Goal: Information Seeking & Learning: Find contact information

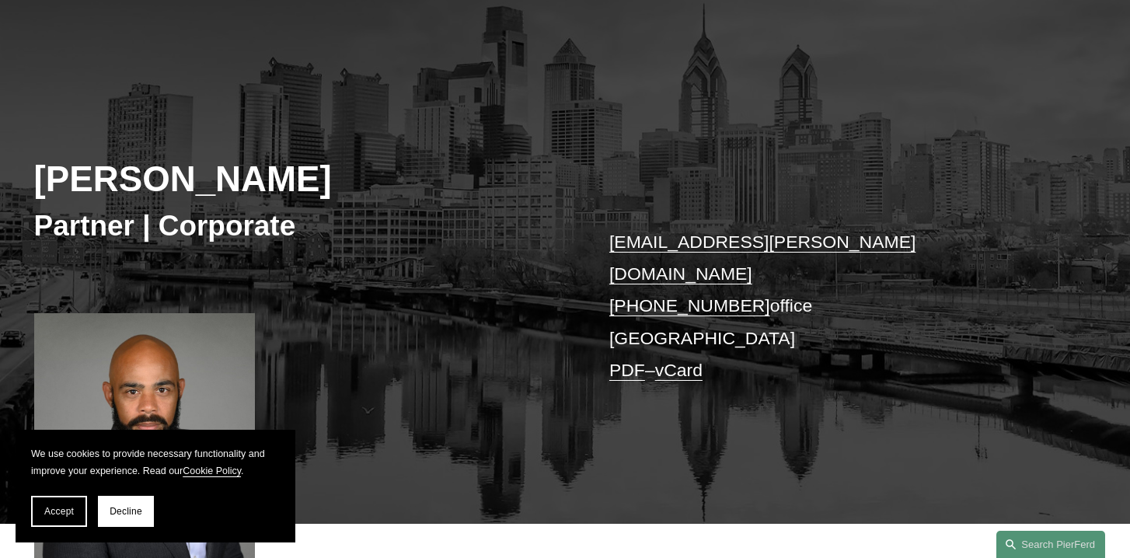
scroll to position [114, 0]
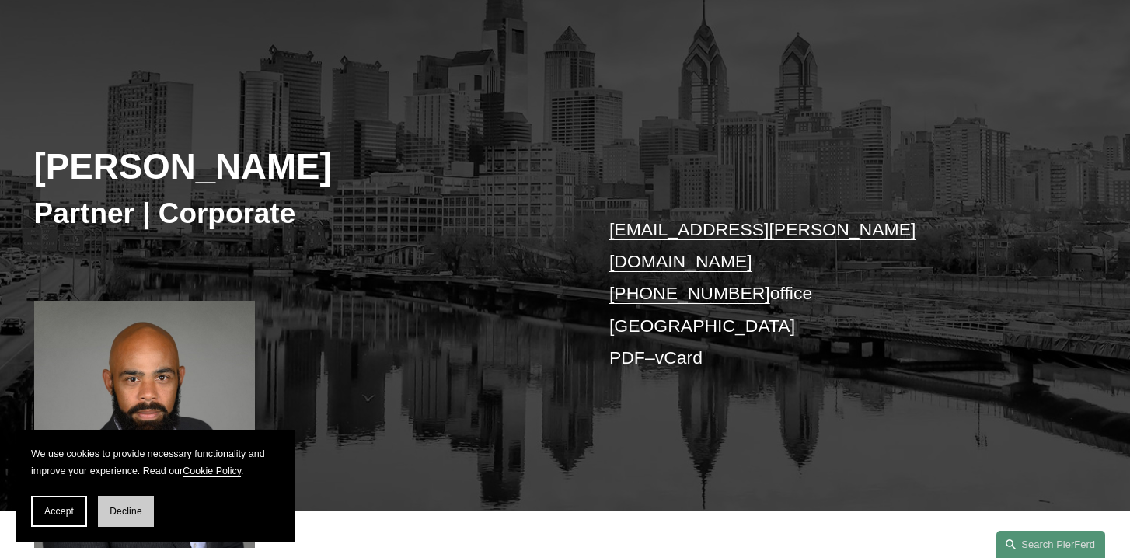
click at [120, 517] on button "Decline" at bounding box center [126, 511] width 56 height 31
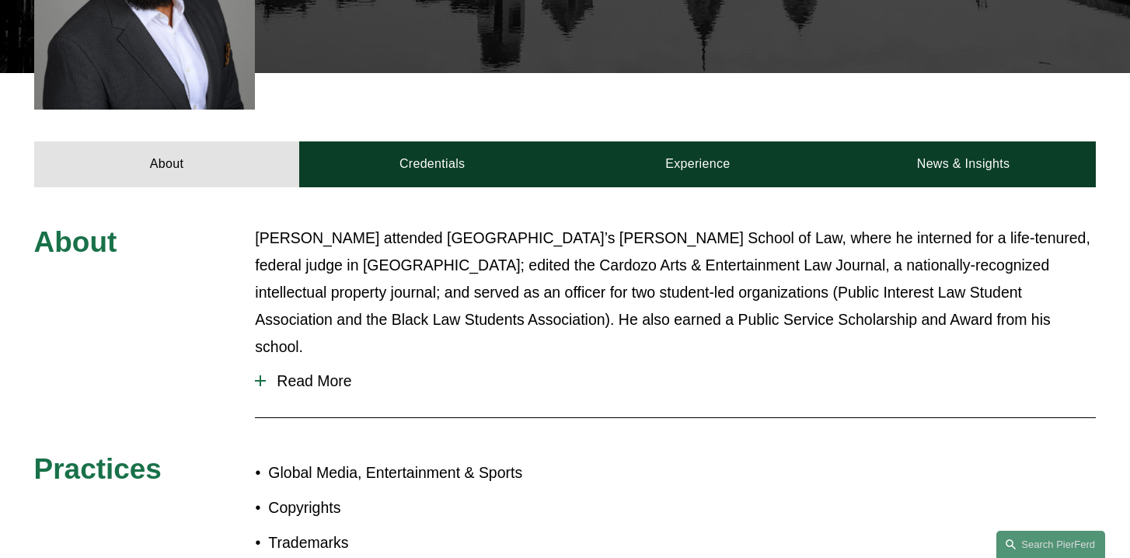
scroll to position [552, 0]
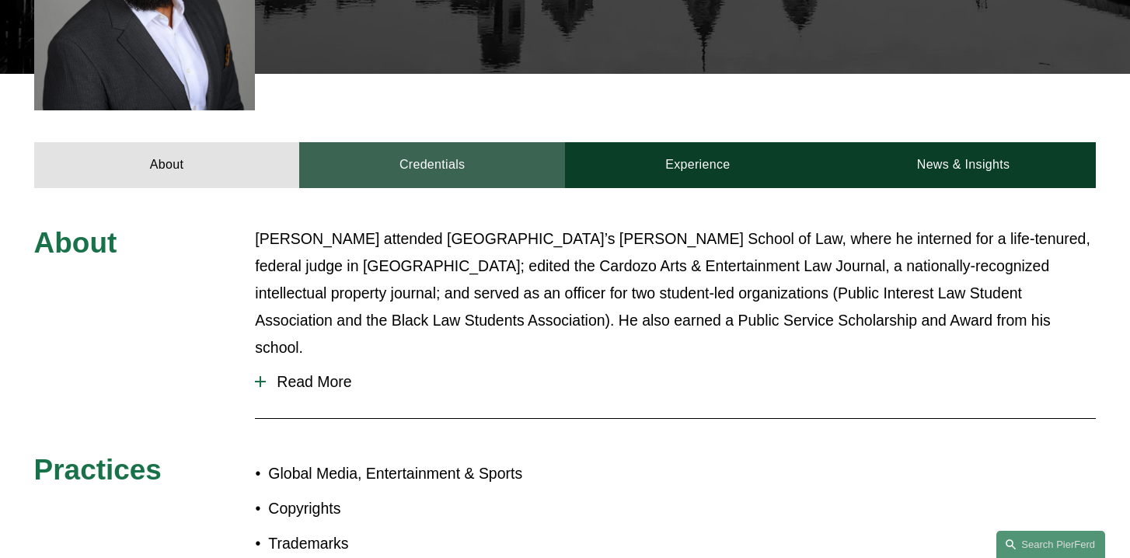
click at [500, 152] on link "Credentials" at bounding box center [432, 165] width 266 height 46
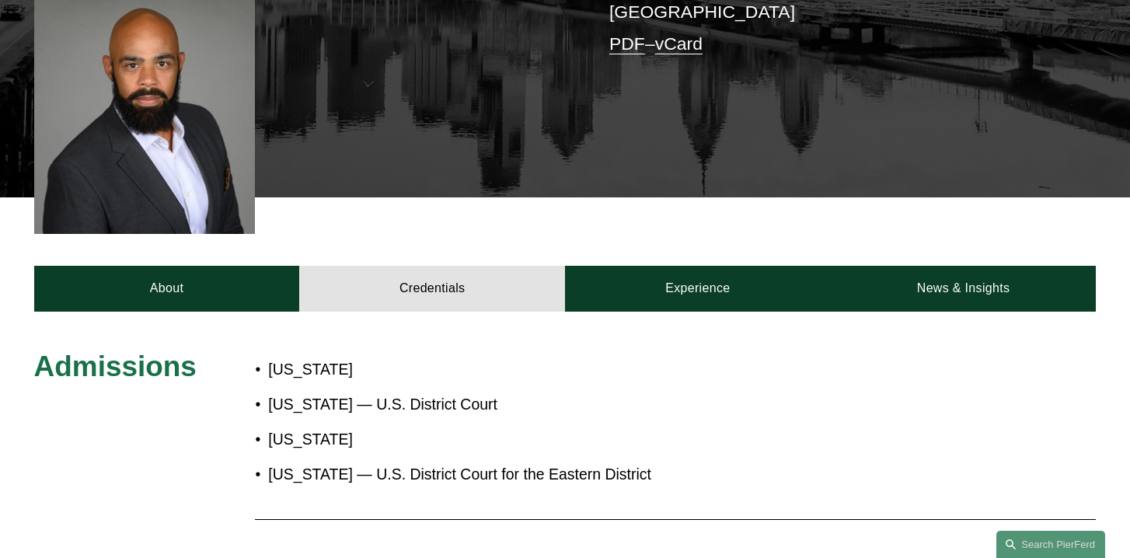
scroll to position [386, 0]
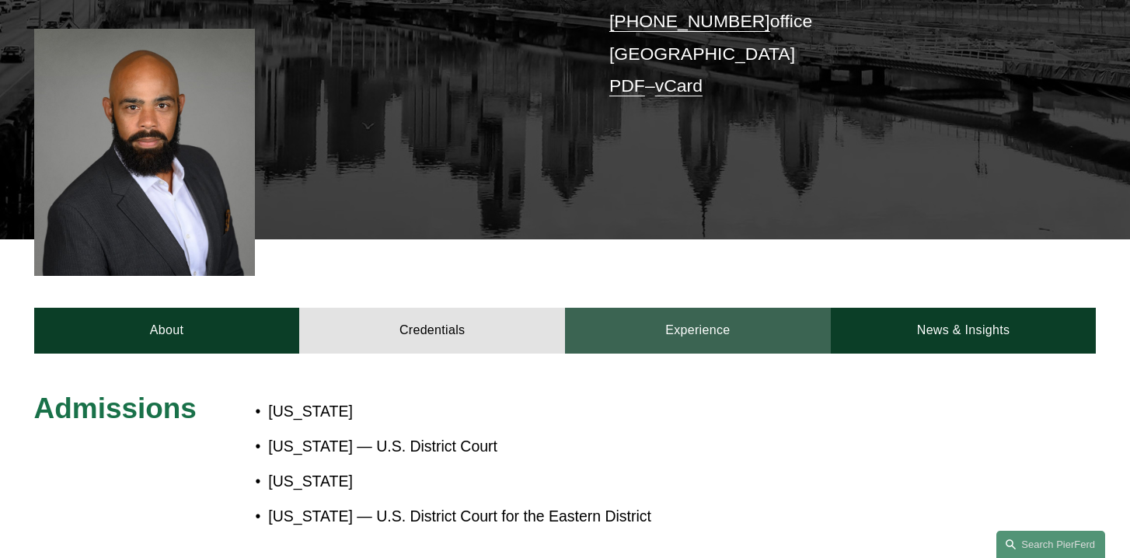
click at [664, 308] on link "Experience" at bounding box center [698, 331] width 266 height 46
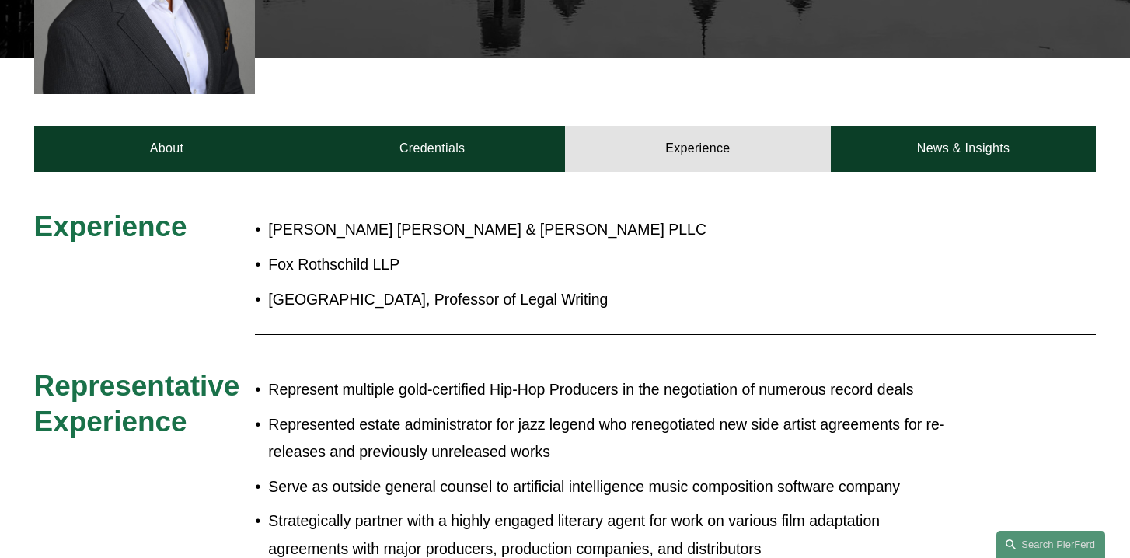
scroll to position [562, 0]
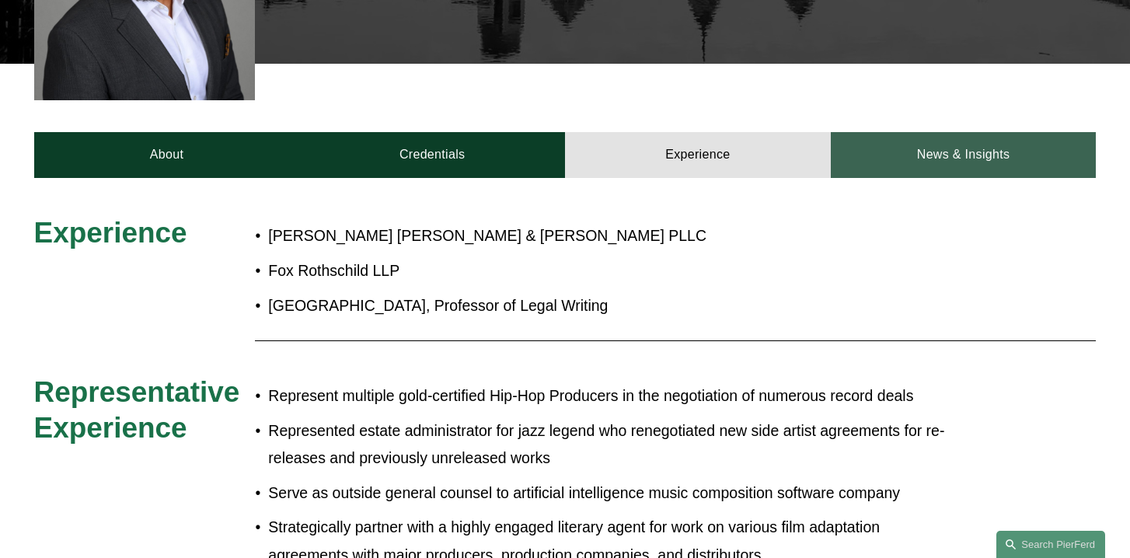
click at [928, 136] on link "News & Insights" at bounding box center [964, 155] width 266 height 46
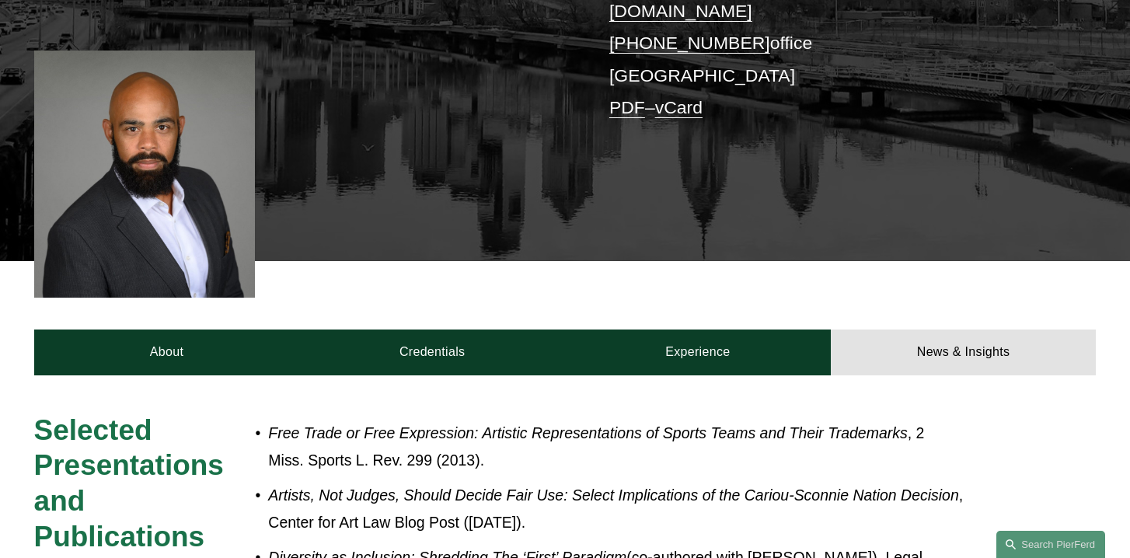
scroll to position [365, 0]
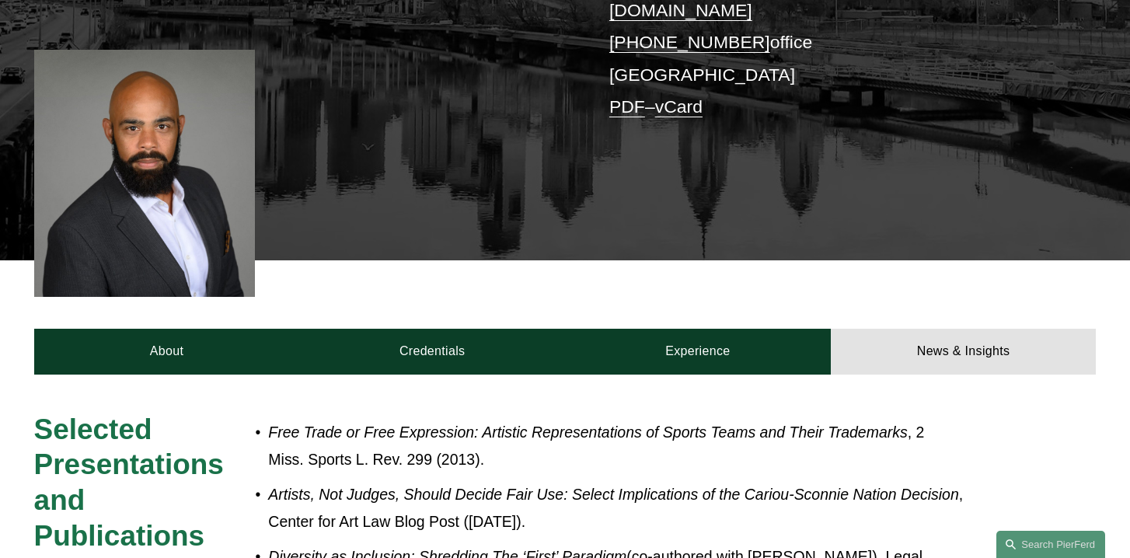
click at [634, 96] on link "PDF" at bounding box center [627, 106] width 36 height 20
click at [703, 96] on link "vCard" at bounding box center [678, 106] width 47 height 20
click at [635, 96] on link "PDF" at bounding box center [627, 106] width 36 height 20
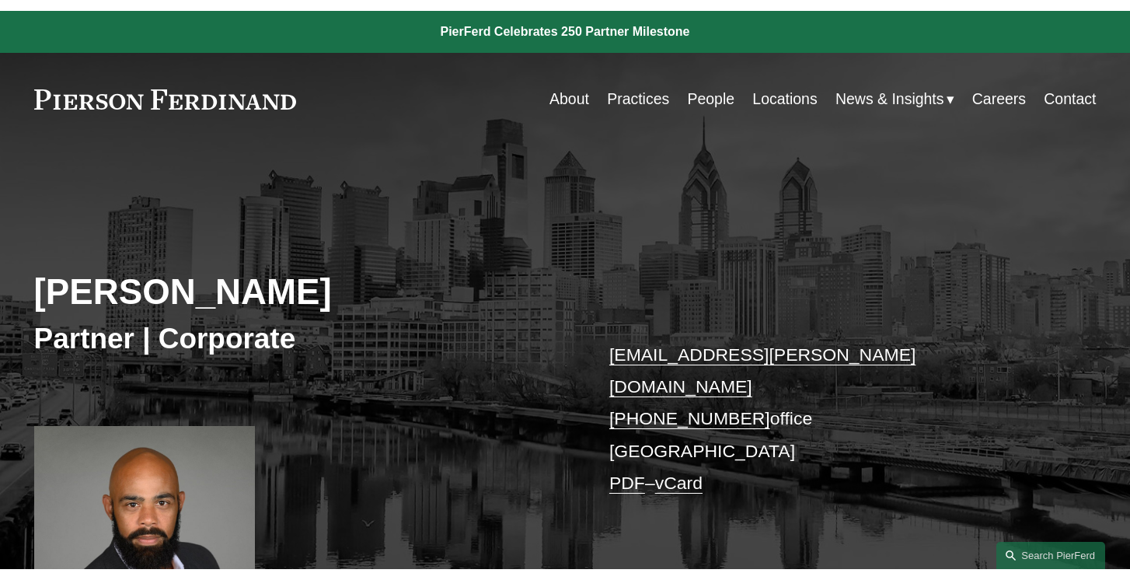
scroll to position [0, 0]
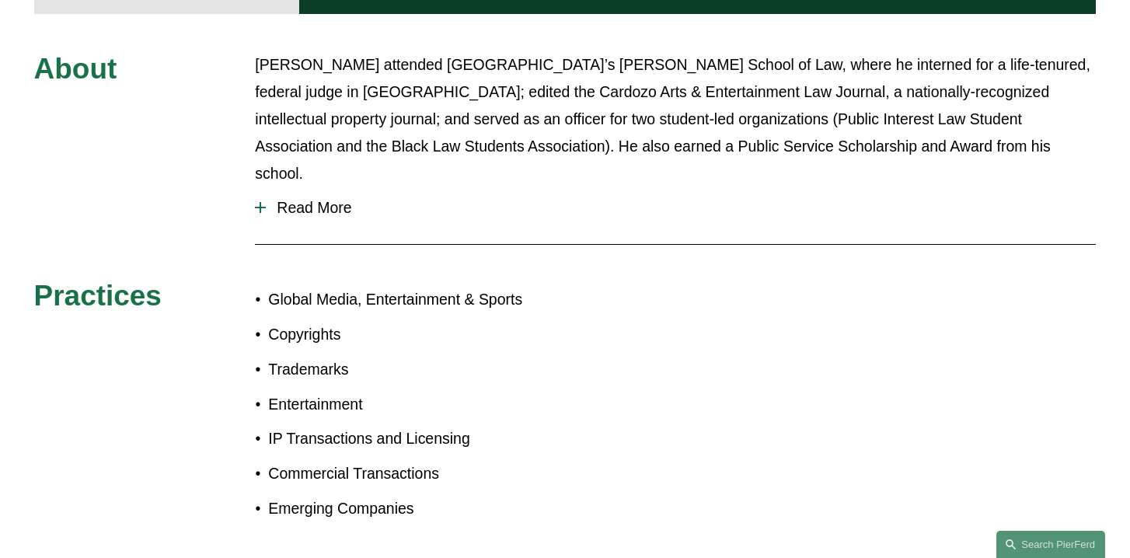
scroll to position [728, 0]
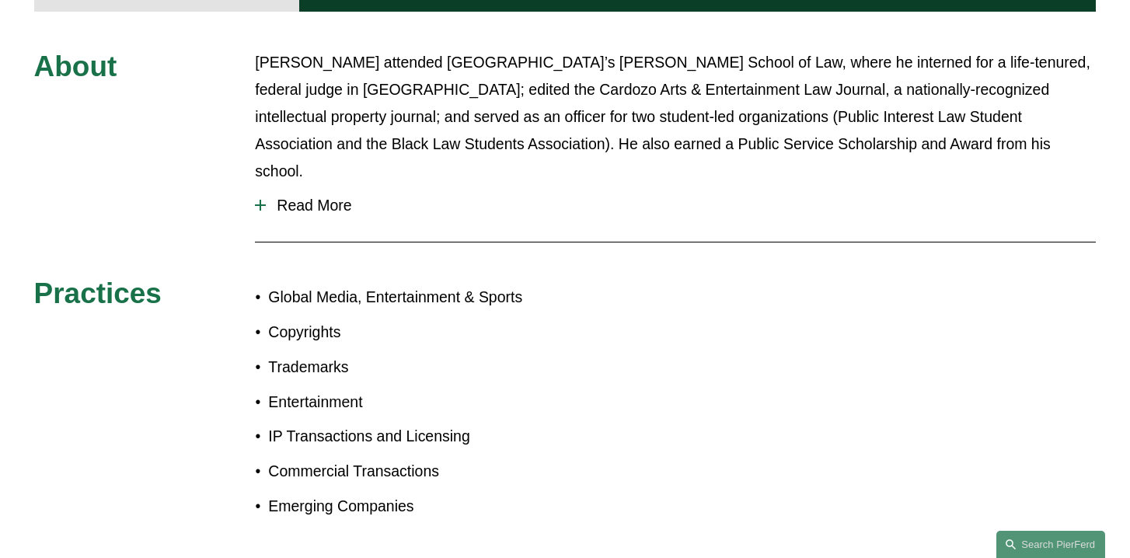
click at [270, 185] on button "Read More" at bounding box center [675, 205] width 841 height 41
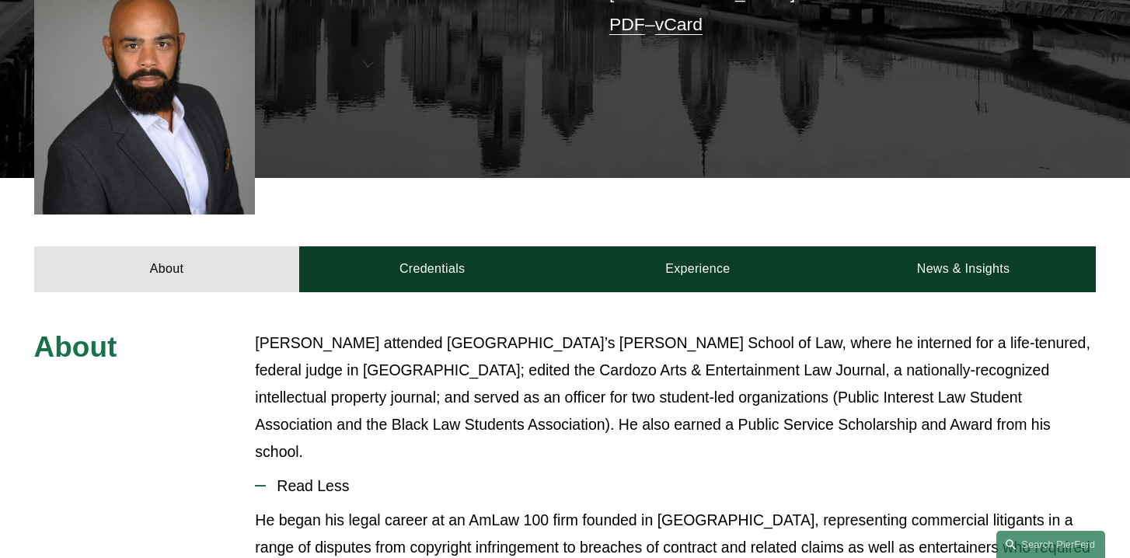
scroll to position [451, 0]
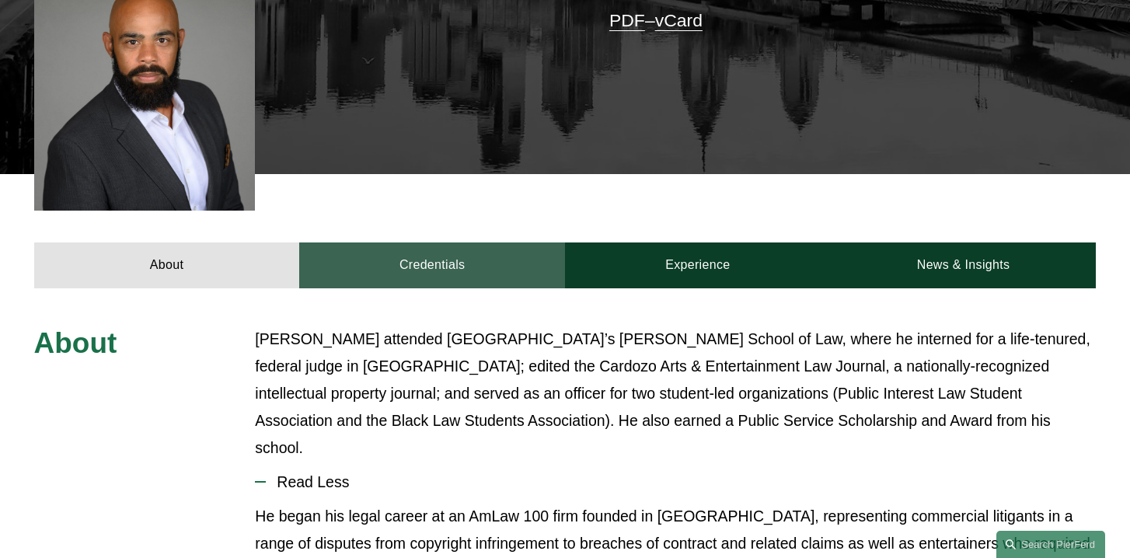
click at [482, 242] on link "Credentials" at bounding box center [432, 265] width 266 height 46
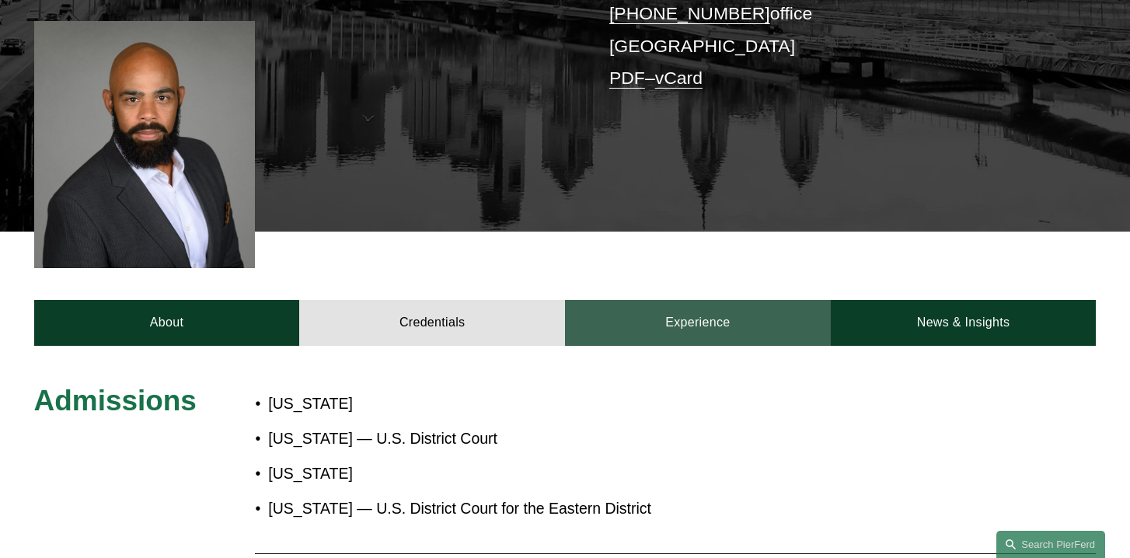
scroll to position [406, 0]
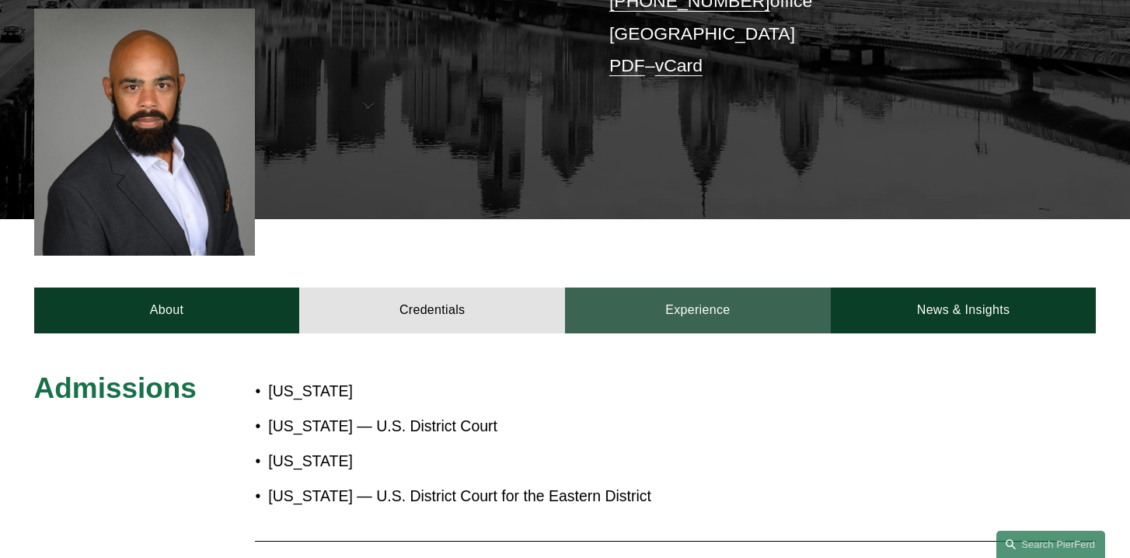
click at [769, 299] on link "Experience" at bounding box center [698, 311] width 266 height 46
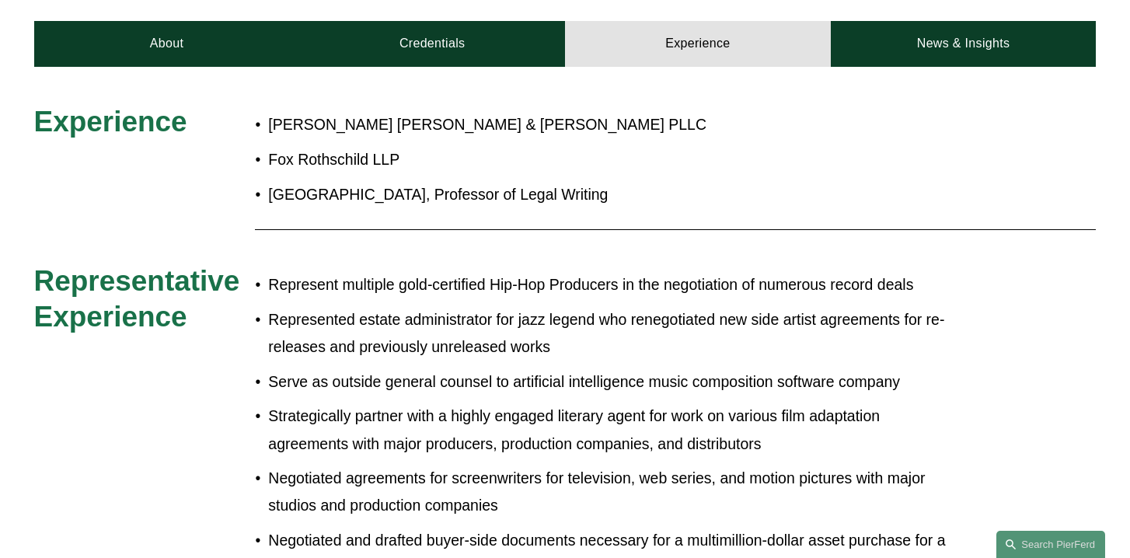
scroll to position [665, 0]
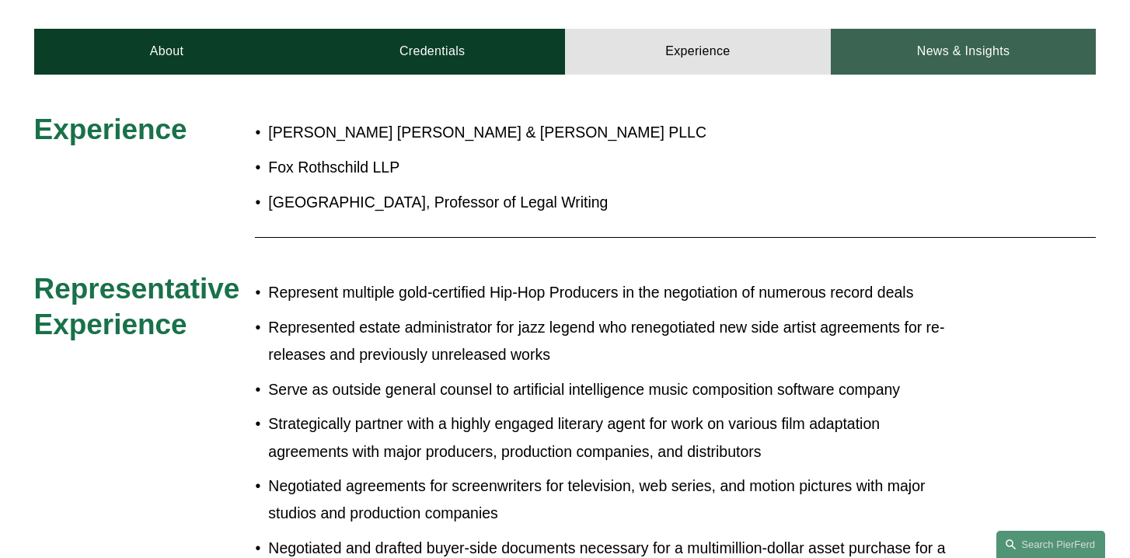
click at [937, 37] on link "News & Insights" at bounding box center [964, 52] width 266 height 46
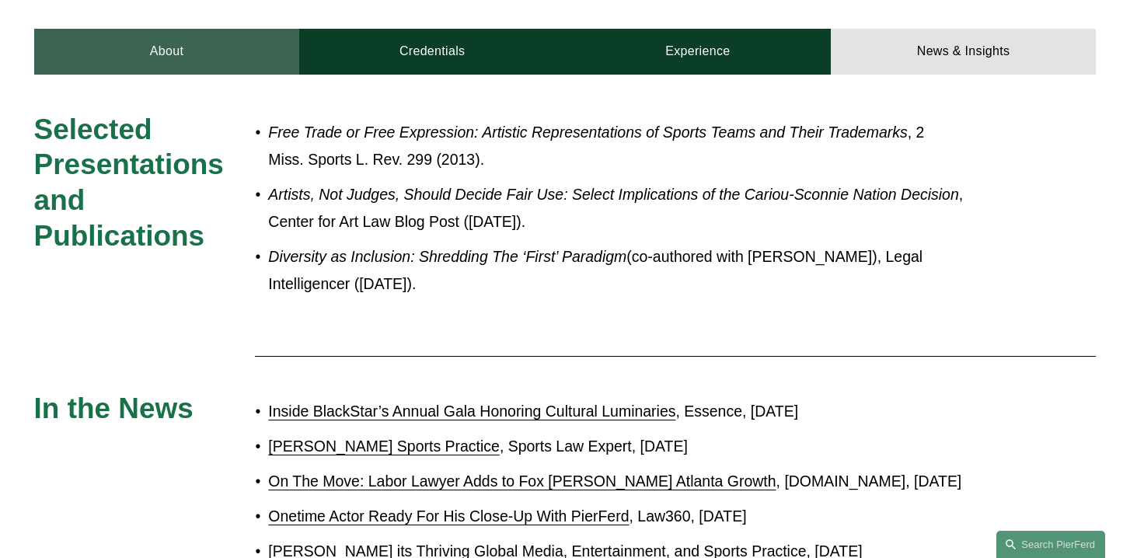
click at [238, 29] on link "About" at bounding box center [167, 52] width 266 height 46
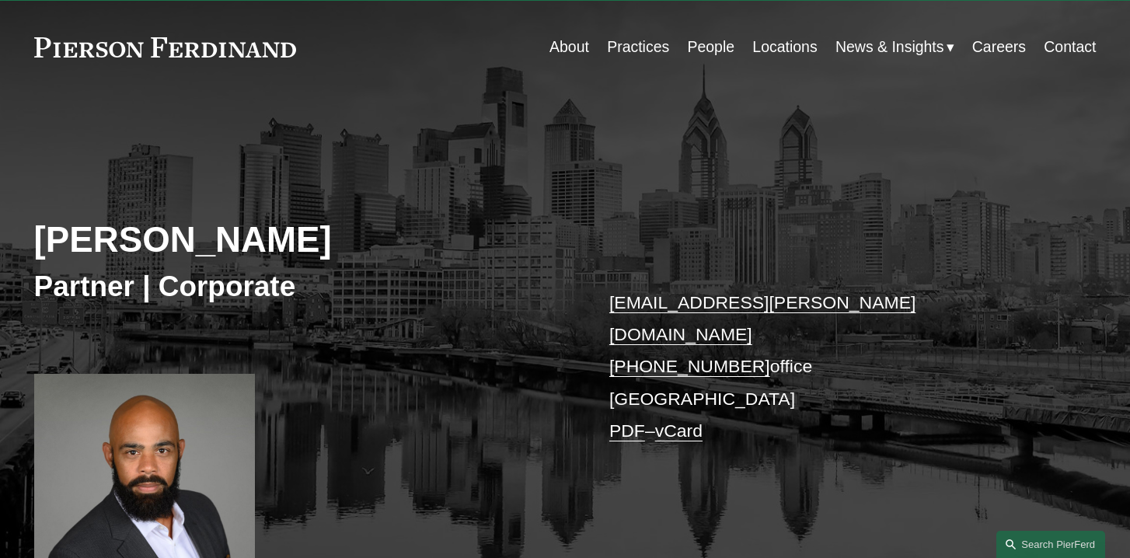
scroll to position [40, 0]
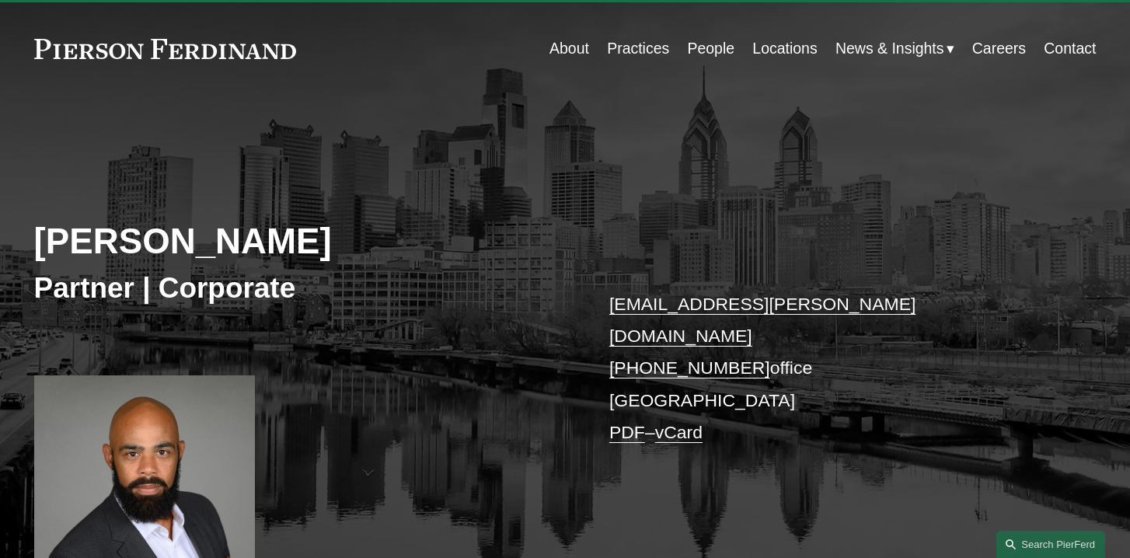
click at [697, 51] on link "People" at bounding box center [710, 48] width 47 height 30
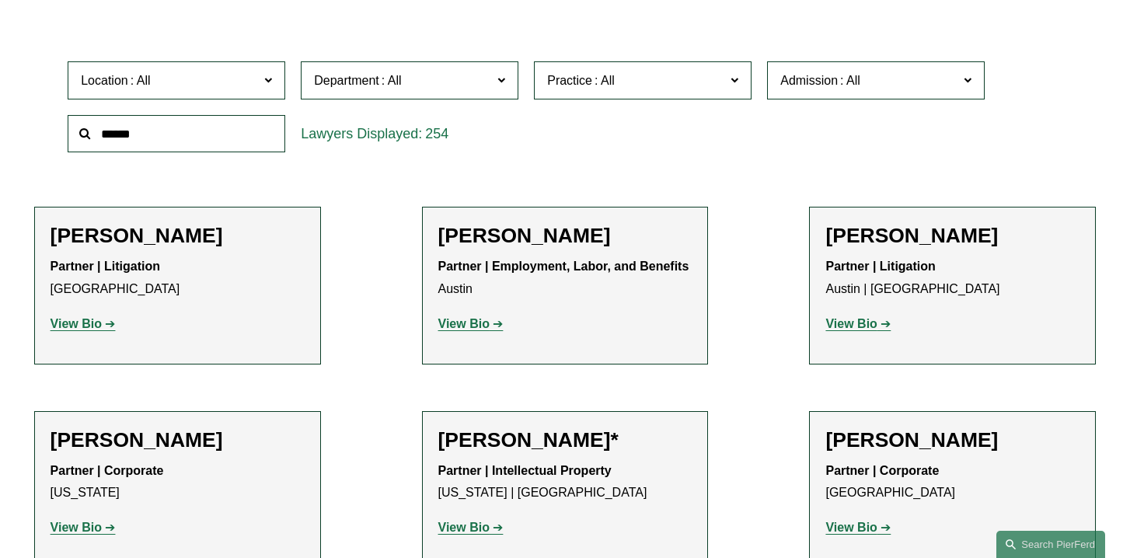
scroll to position [465, 0]
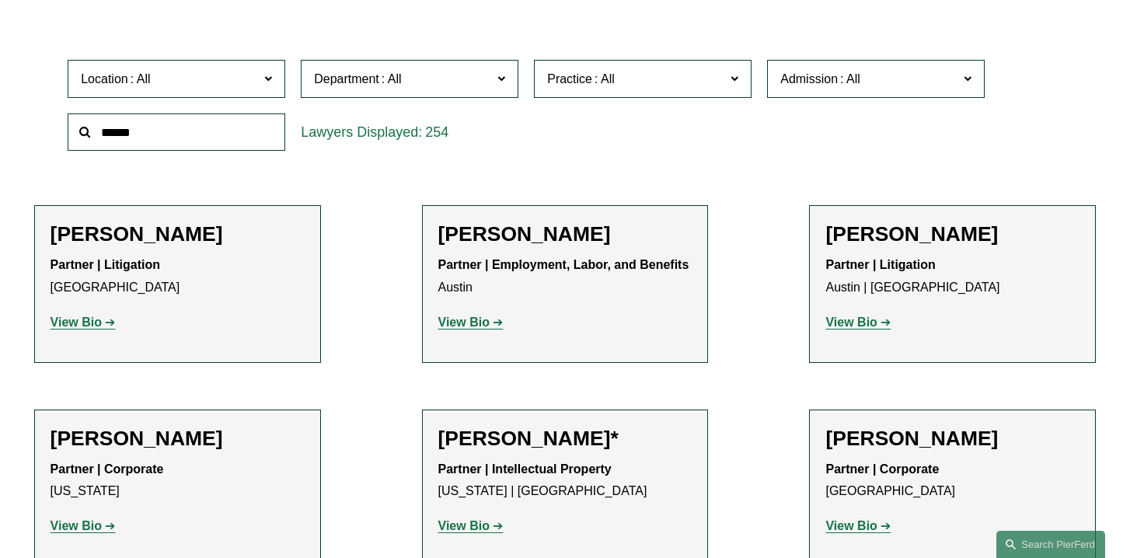
click at [240, 68] on label "Location" at bounding box center [177, 79] width 218 height 38
click at [0, 0] on link "[GEOGRAPHIC_DATA]" at bounding box center [0, 0] width 0 height 0
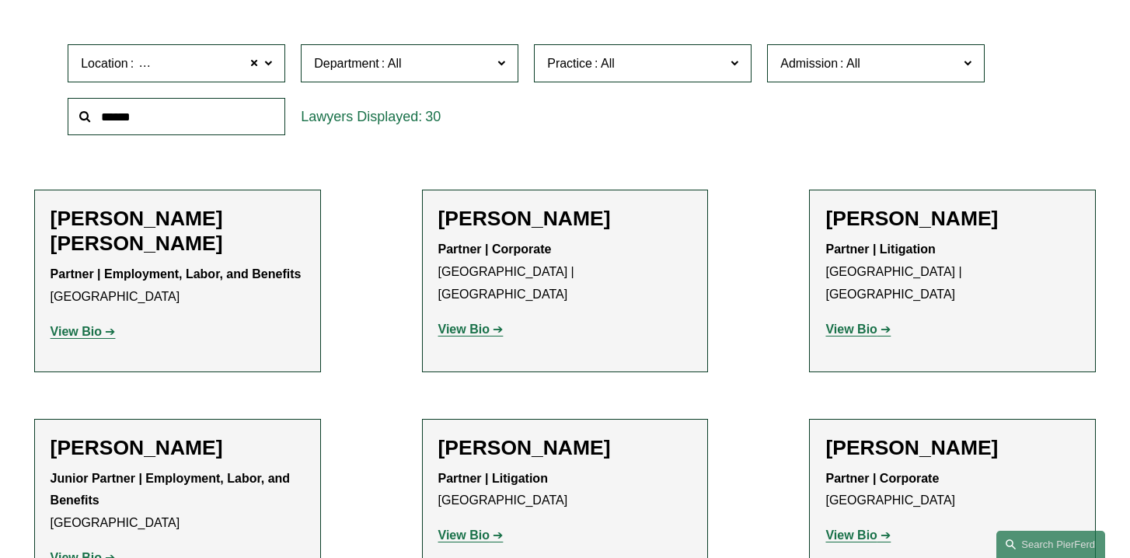
scroll to position [485, 0]
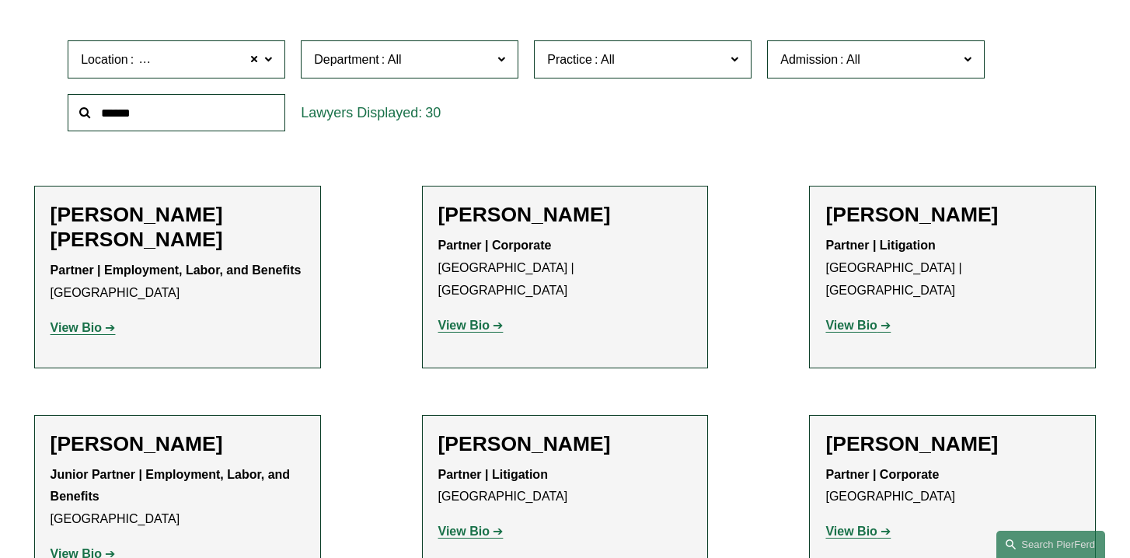
click at [483, 51] on span "Department" at bounding box center [403, 59] width 178 height 21
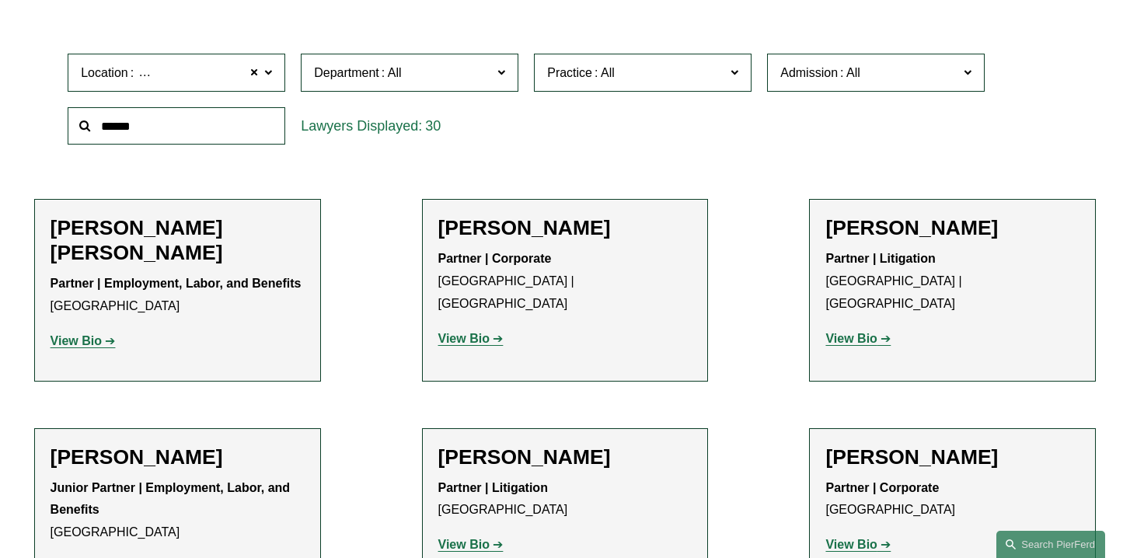
scroll to position [472, 0]
click at [0, 0] on link "Corporate" at bounding box center [0, 0] width 0 height 0
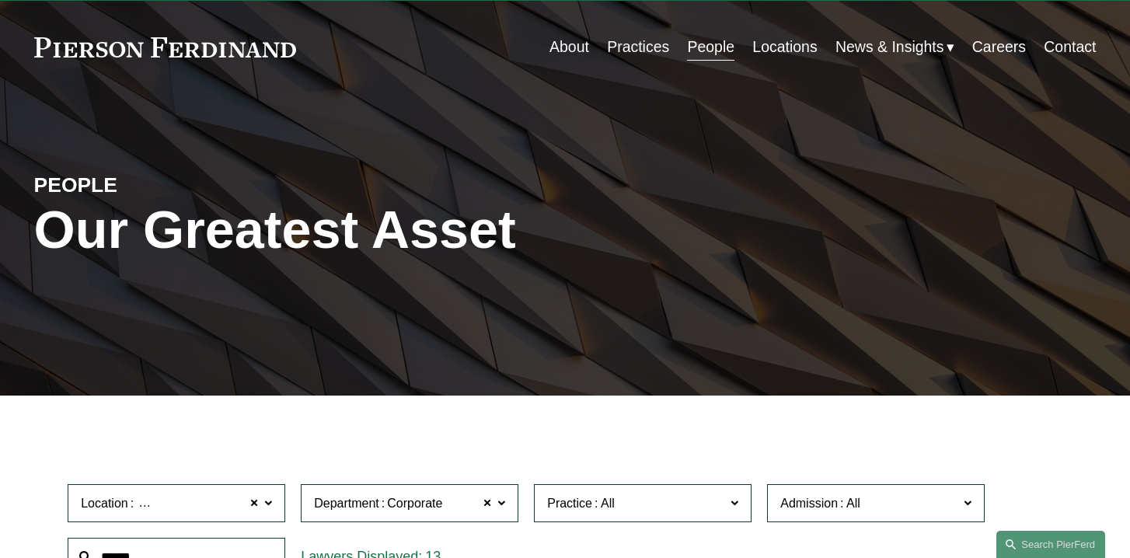
scroll to position [40, 0]
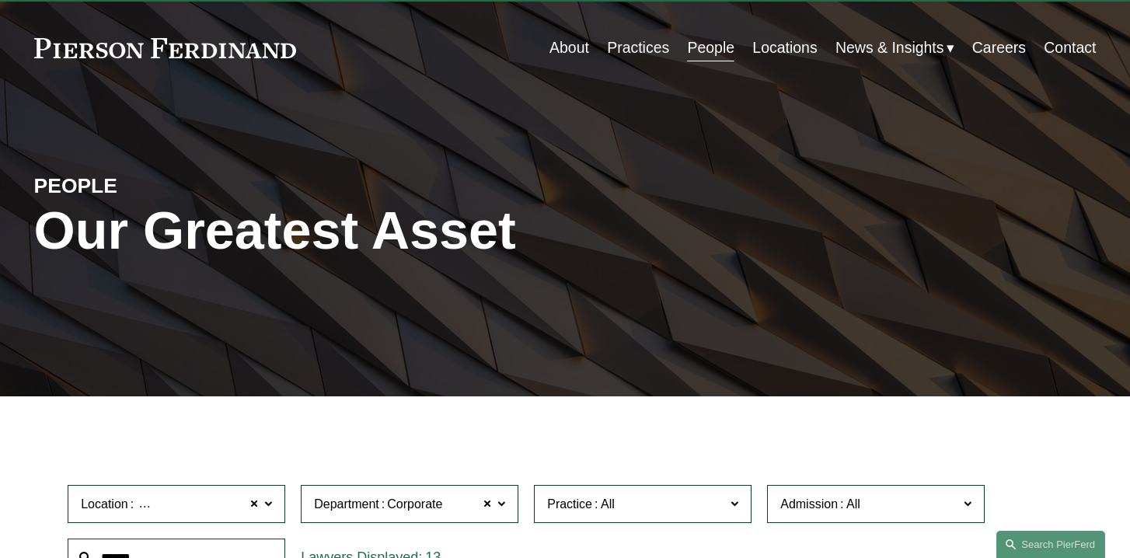
click at [687, 51] on link "People" at bounding box center [710, 48] width 47 height 30
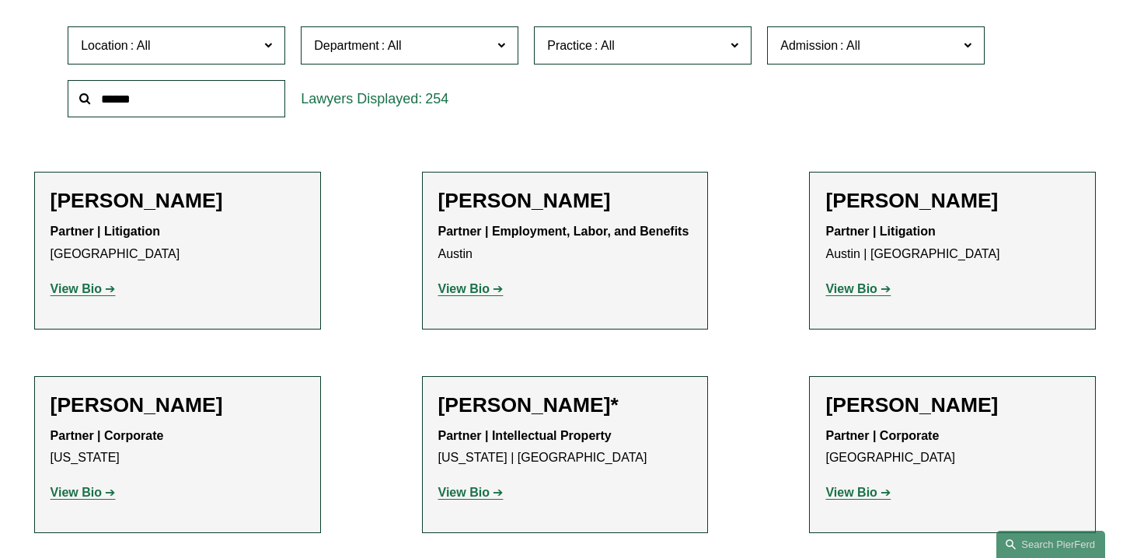
scroll to position [500, 0]
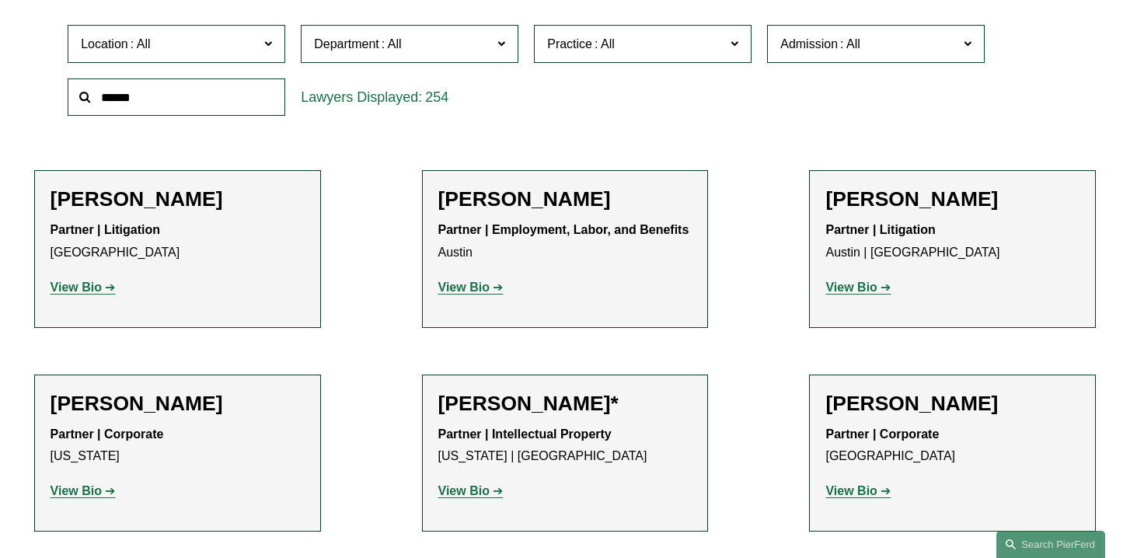
click at [234, 43] on span "Location" at bounding box center [170, 43] width 178 height 21
click at [0, 0] on link "[GEOGRAPHIC_DATA]" at bounding box center [0, 0] width 0 height 0
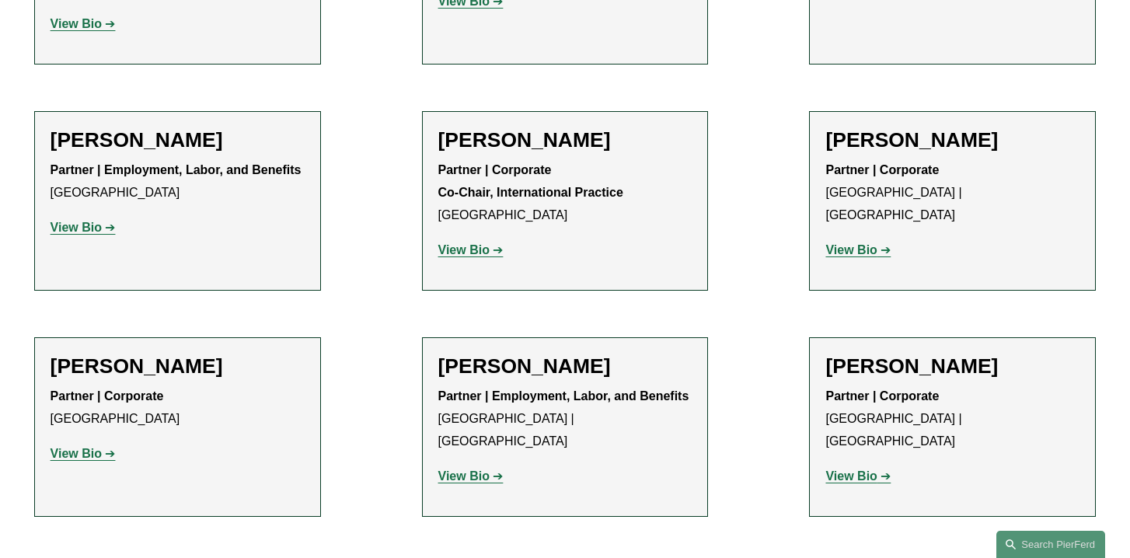
scroll to position [1745, 0]
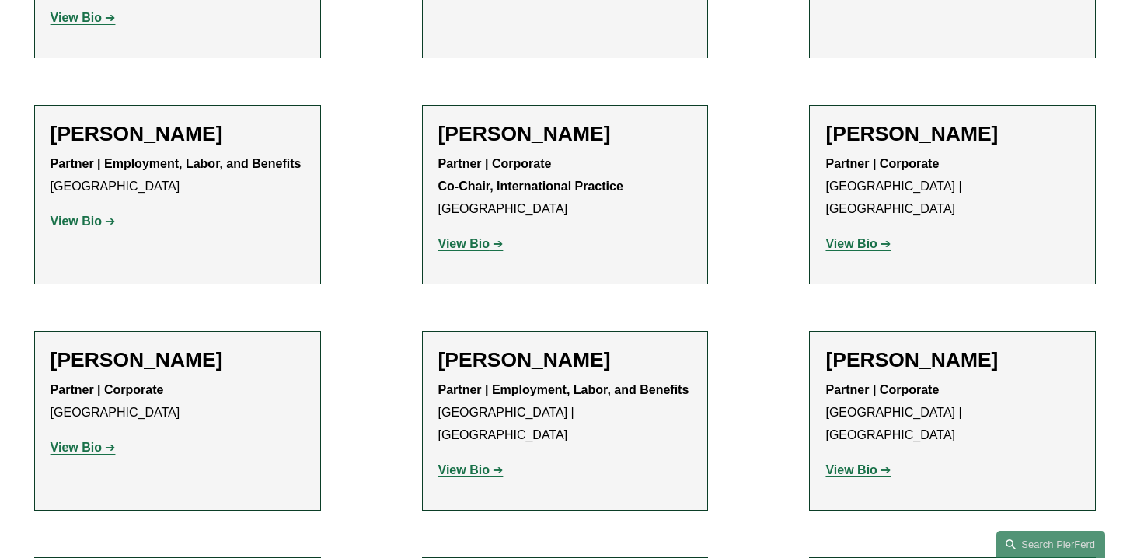
click at [864, 237] on strong "View Bio" at bounding box center [850, 243] width 51 height 13
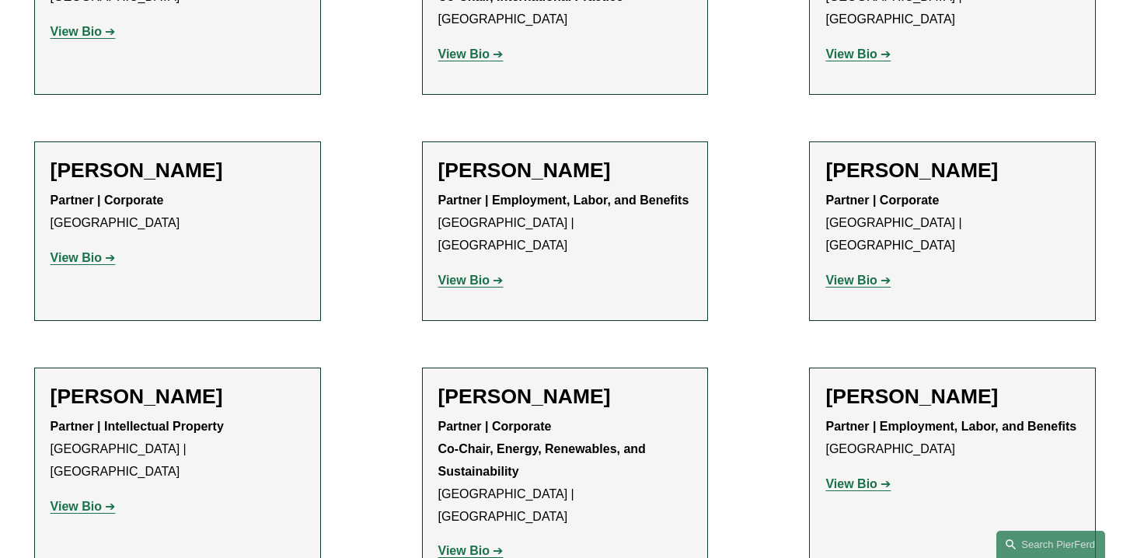
scroll to position [1936, 0]
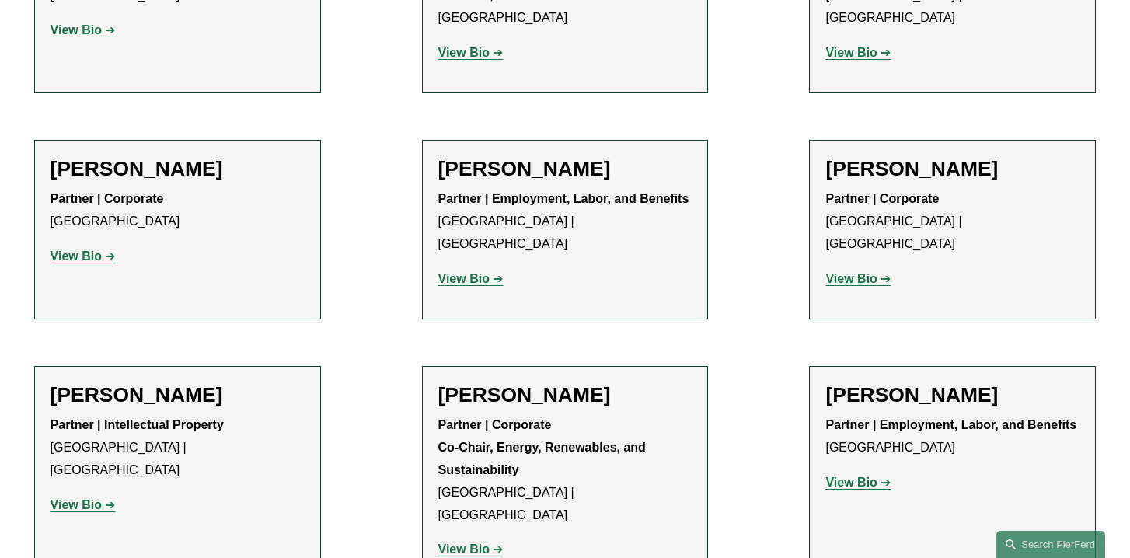
click at [71, 249] on strong "View Bio" at bounding box center [76, 255] width 51 height 13
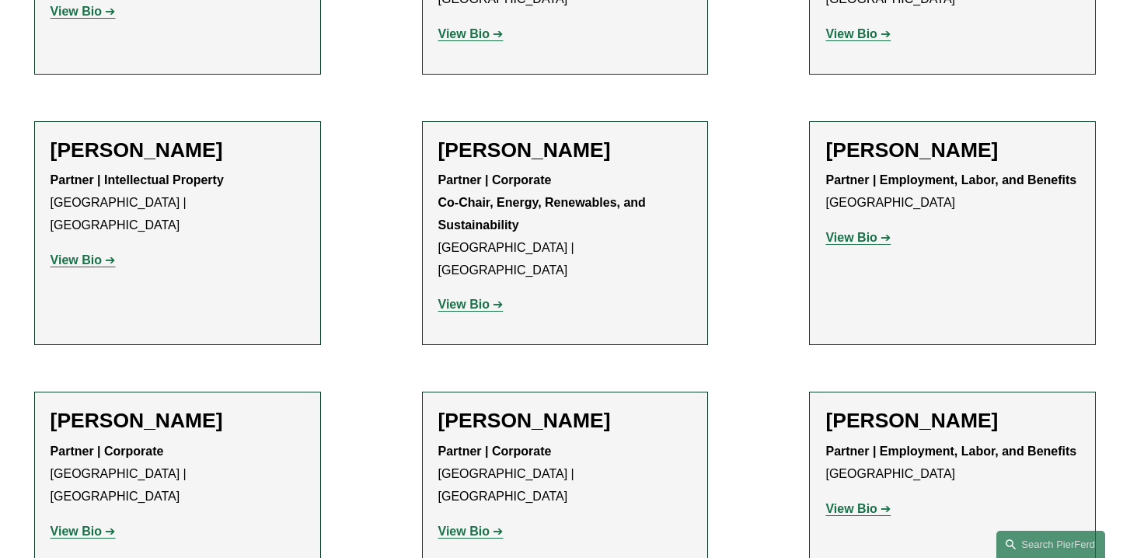
scroll to position [2190, 0]
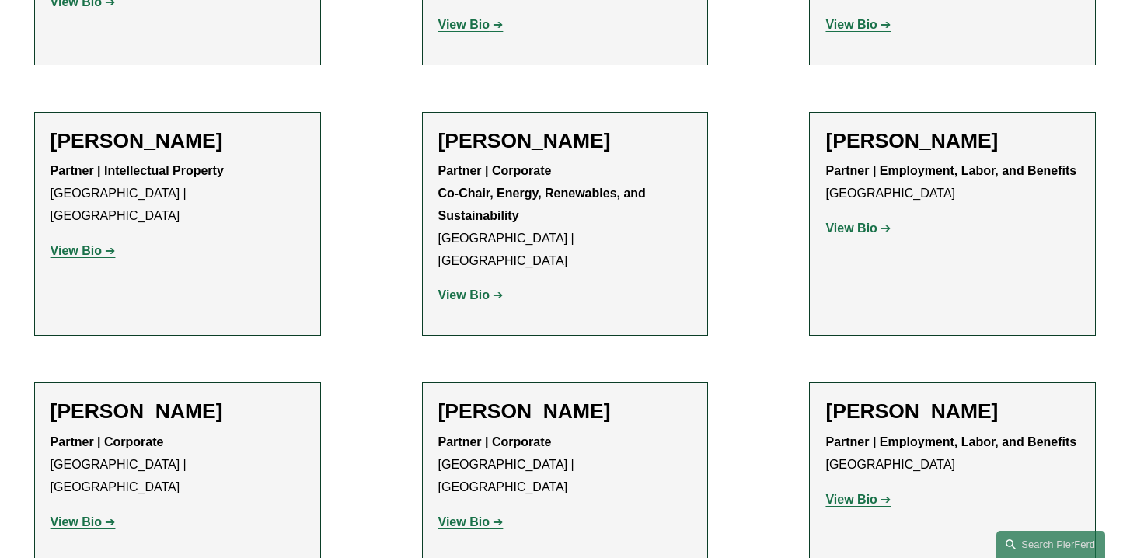
click at [493, 288] on link "View Bio" at bounding box center [470, 294] width 65 height 13
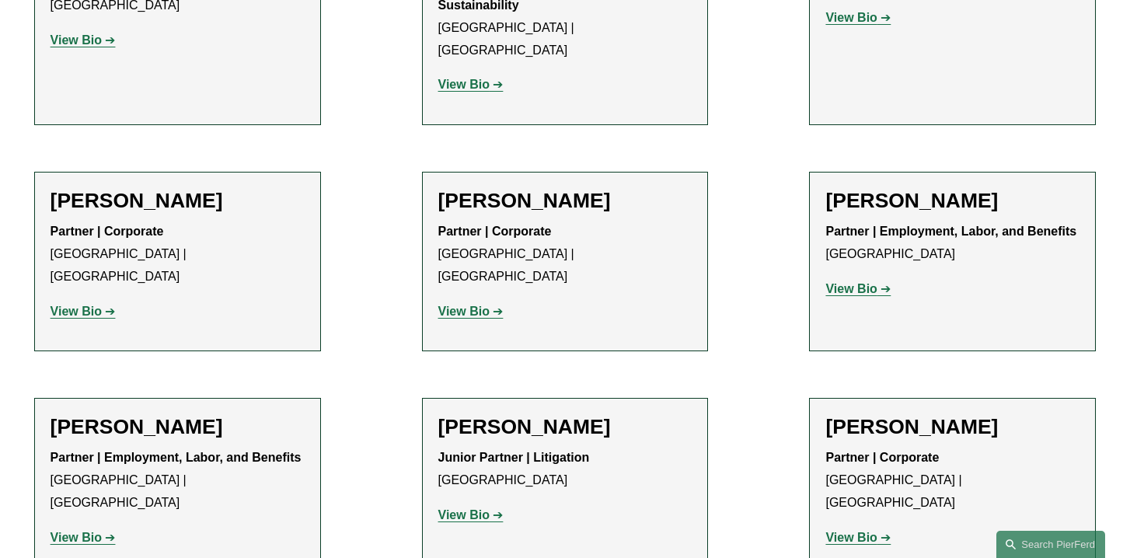
scroll to position [2412, 0]
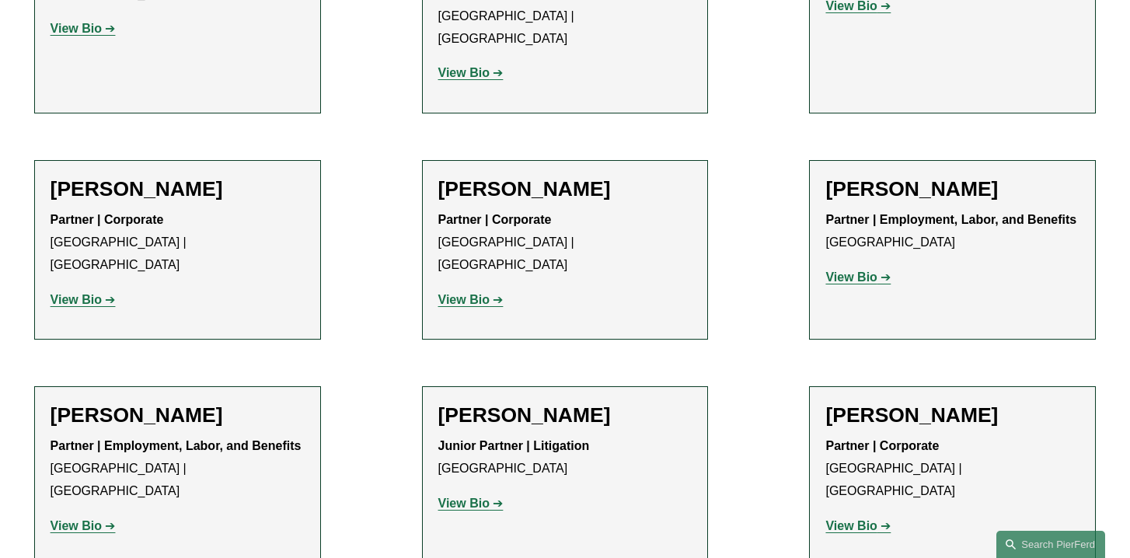
click at [479, 293] on strong "View Bio" at bounding box center [463, 299] width 51 height 13
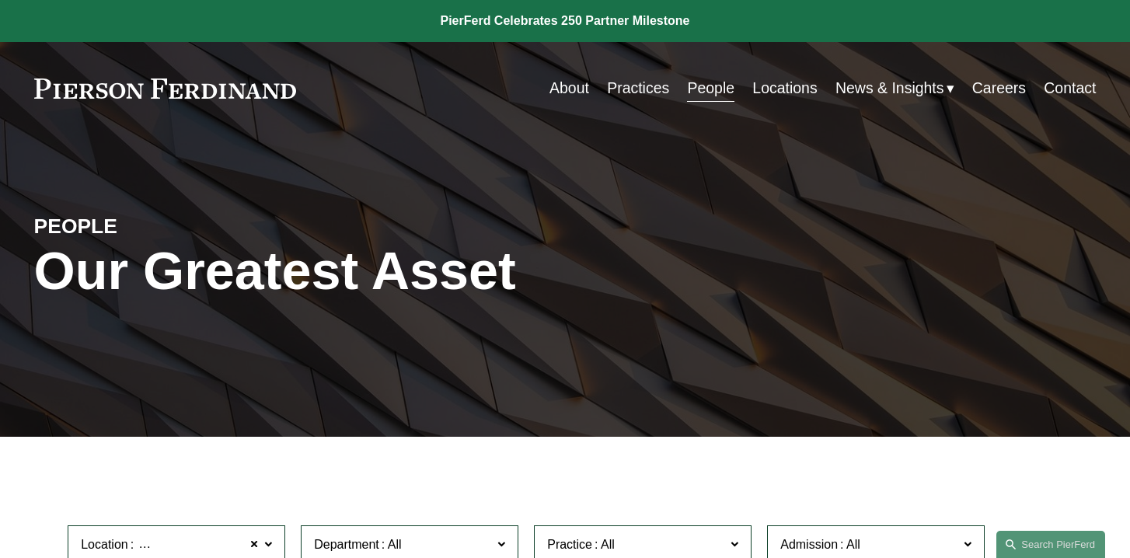
scroll to position [0, 0]
click at [793, 90] on link "Locations" at bounding box center [784, 88] width 64 height 30
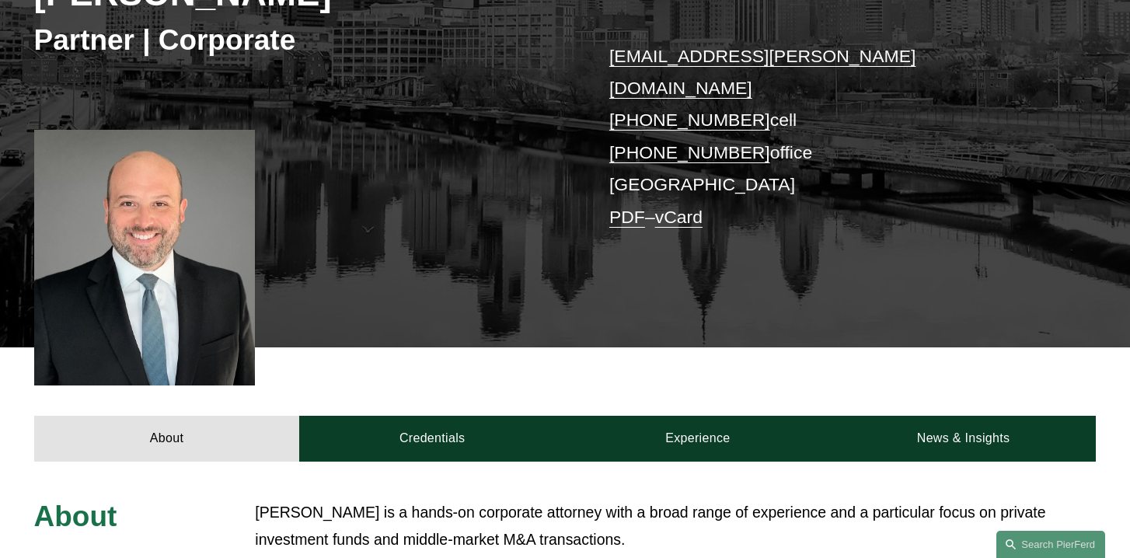
scroll to position [295, 0]
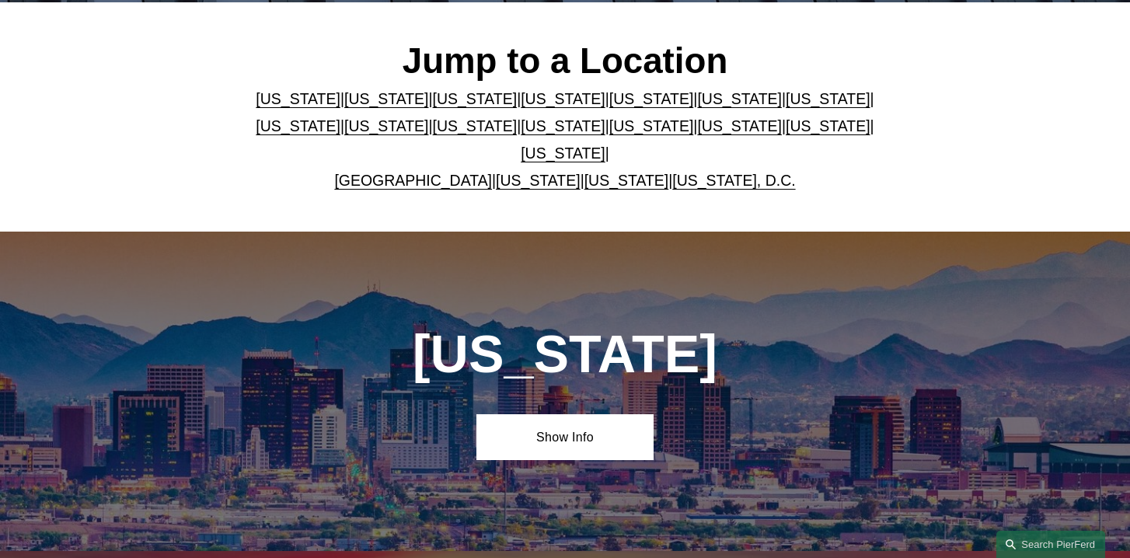
scroll to position [427, 0]
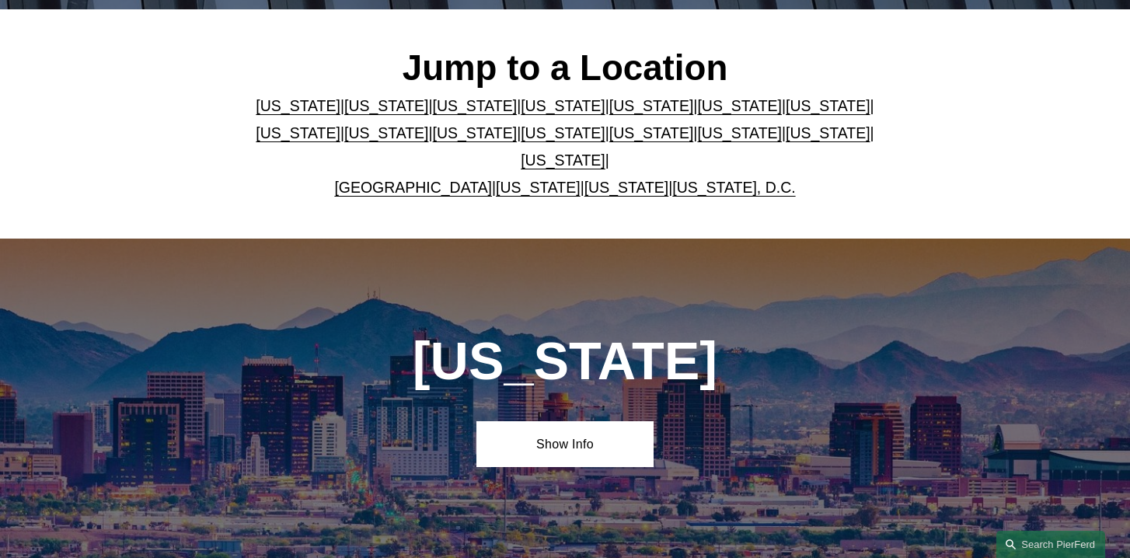
click at [786, 141] on link "[US_STATE]" at bounding box center [828, 132] width 85 height 17
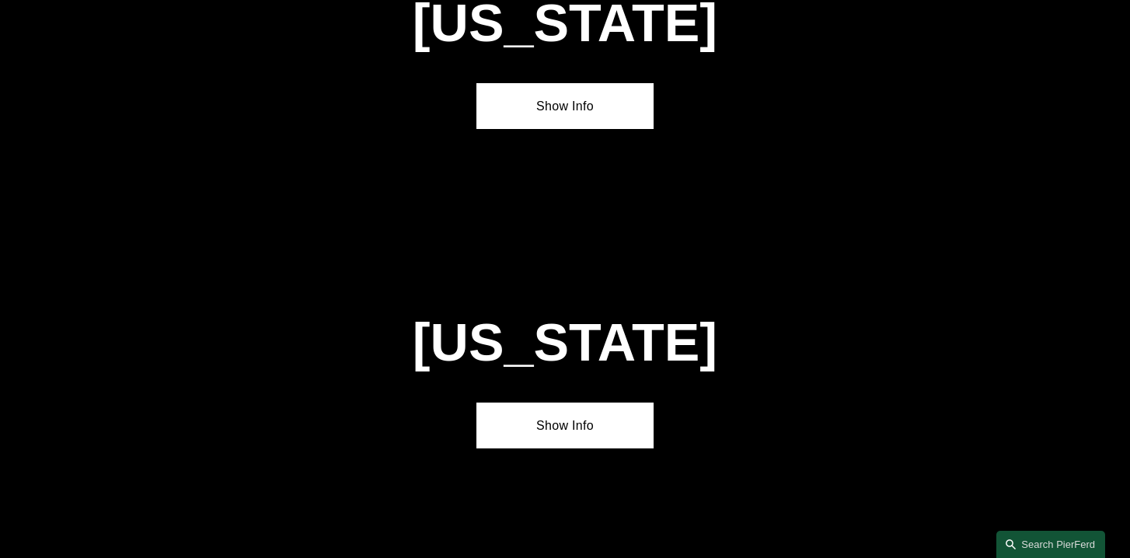
scroll to position [4820, 0]
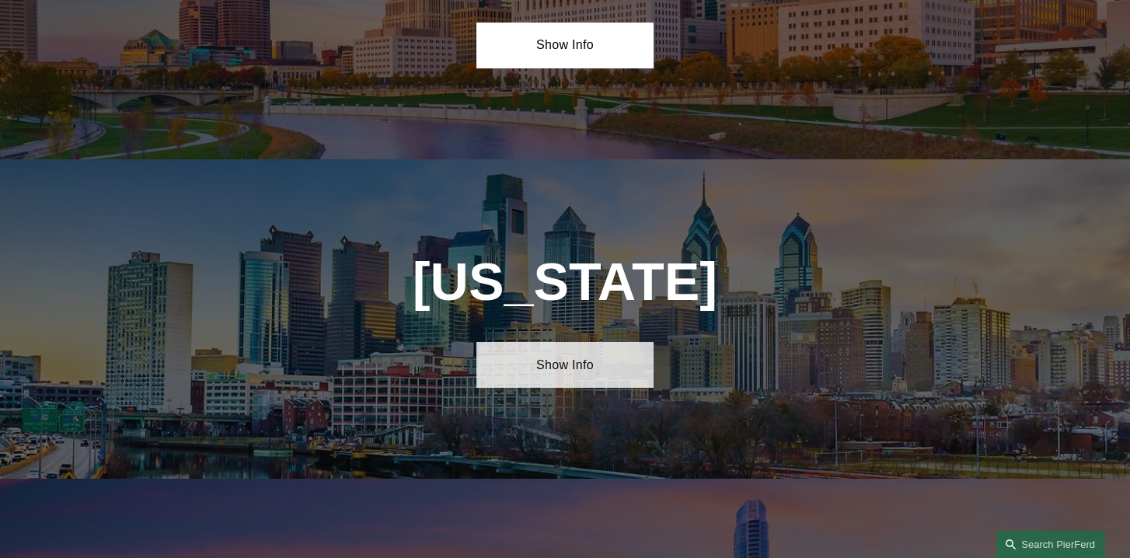
click at [584, 342] on link "Show Info" at bounding box center [564, 365] width 177 height 46
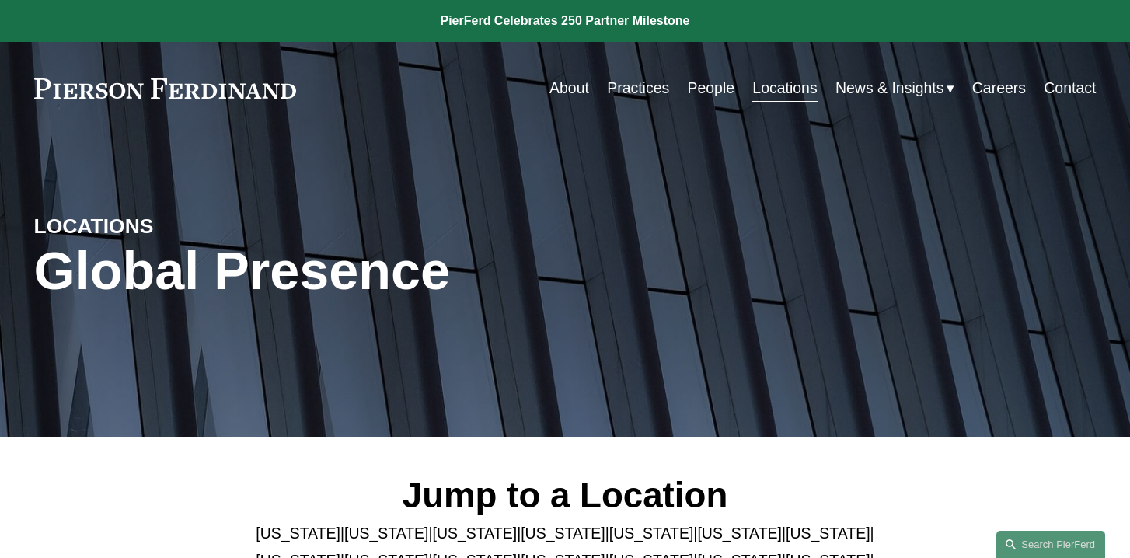
scroll to position [0, 0]
click at [562, 84] on link "About" at bounding box center [569, 88] width 40 height 30
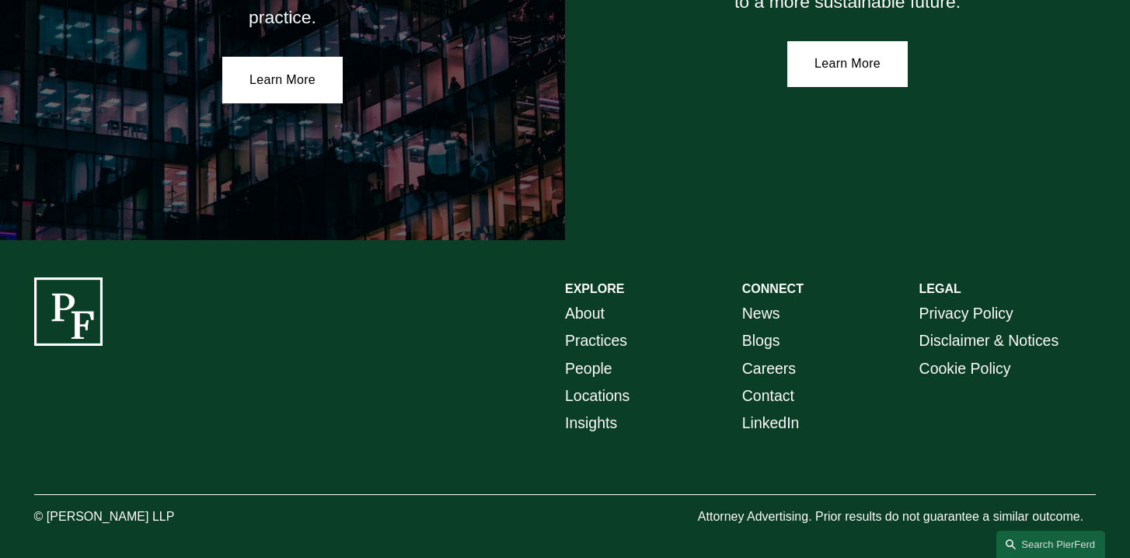
scroll to position [2831, 0]
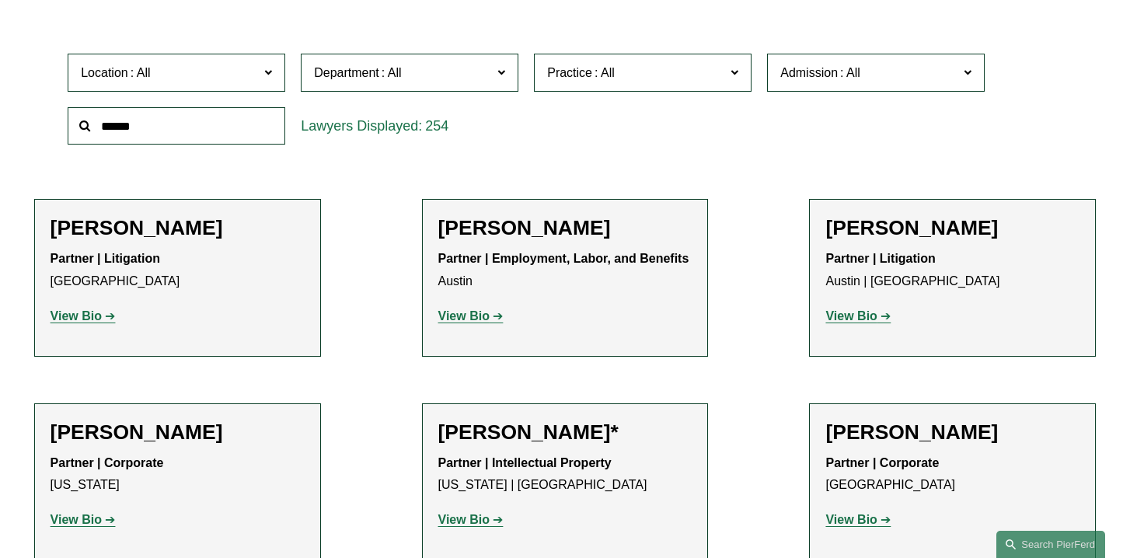
scroll to position [465, 0]
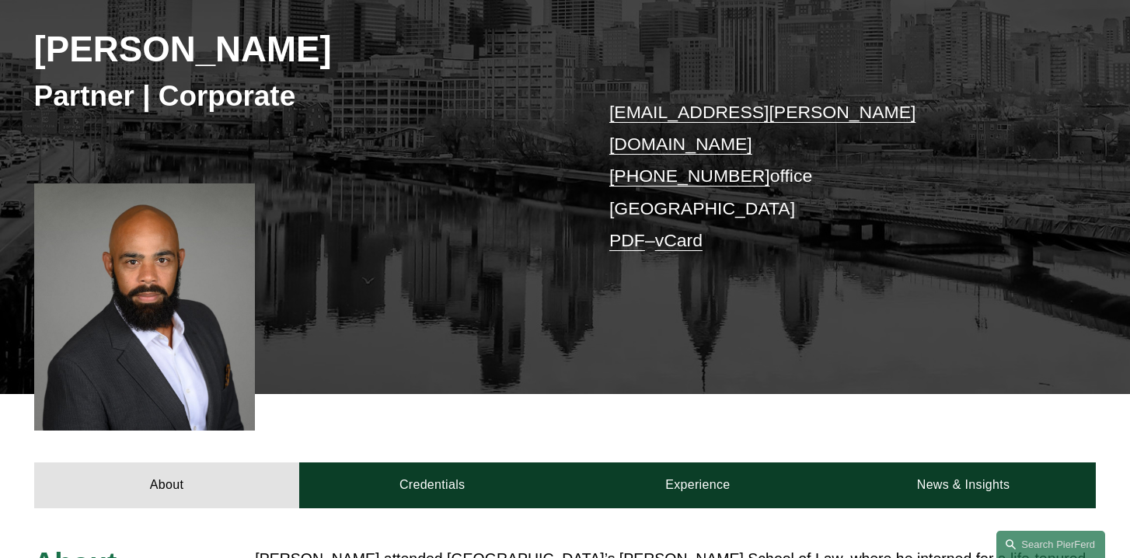
scroll to position [236, 0]
